Goal: Navigation & Orientation: Find specific page/section

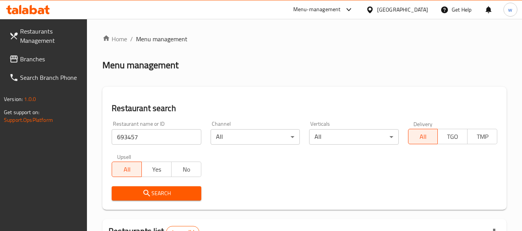
click at [411, 7] on div "[GEOGRAPHIC_DATA]" at bounding box center [402, 9] width 51 height 8
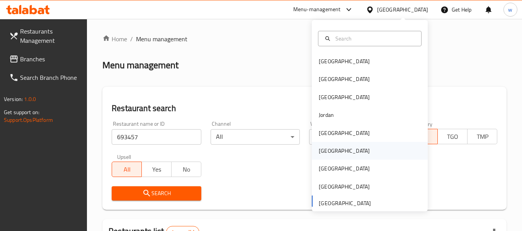
click at [325, 153] on div "[GEOGRAPHIC_DATA]" at bounding box center [344, 151] width 51 height 8
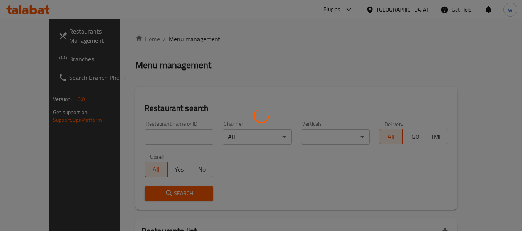
click at [48, 61] on div at bounding box center [261, 115] width 522 height 231
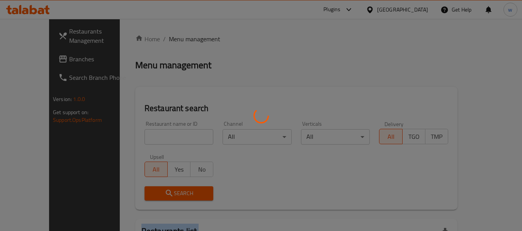
click at [48, 61] on div at bounding box center [261, 115] width 522 height 231
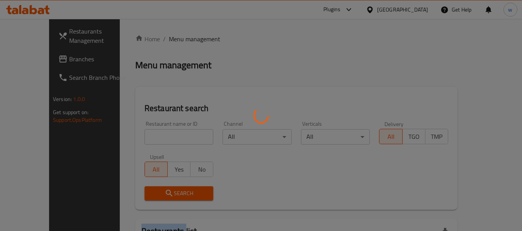
click at [48, 61] on div at bounding box center [261, 115] width 522 height 231
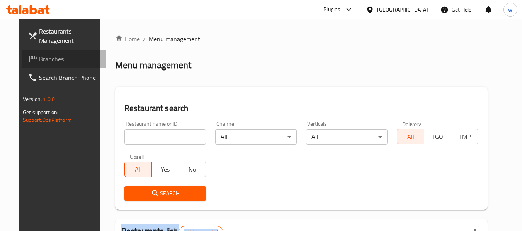
click at [50, 61] on span "Branches" at bounding box center [69, 58] width 61 height 9
